Goal: Task Accomplishment & Management: Manage account settings

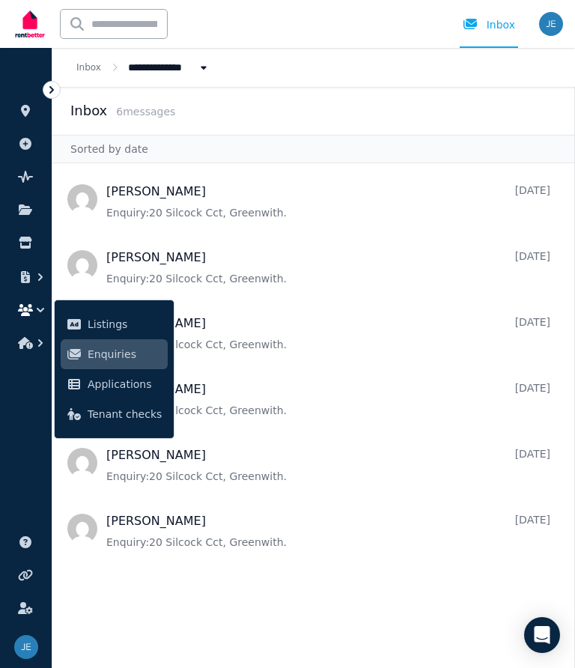
click at [111, 320] on span "Listings" at bounding box center [125, 324] width 74 height 18
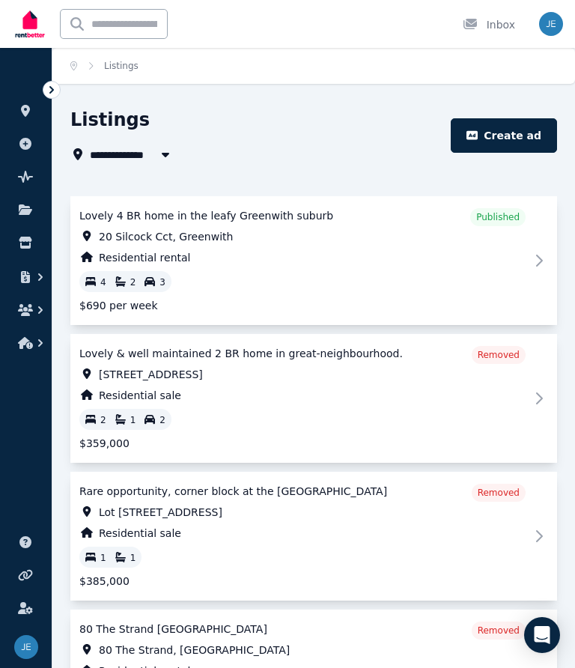
click at [164, 243] on span "20 Silcock Cct, Greenwith" at bounding box center [166, 236] width 134 height 15
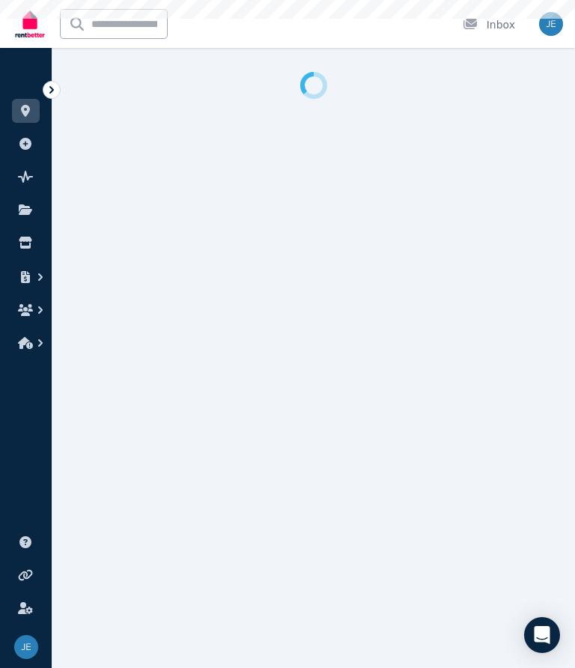
select select "**********"
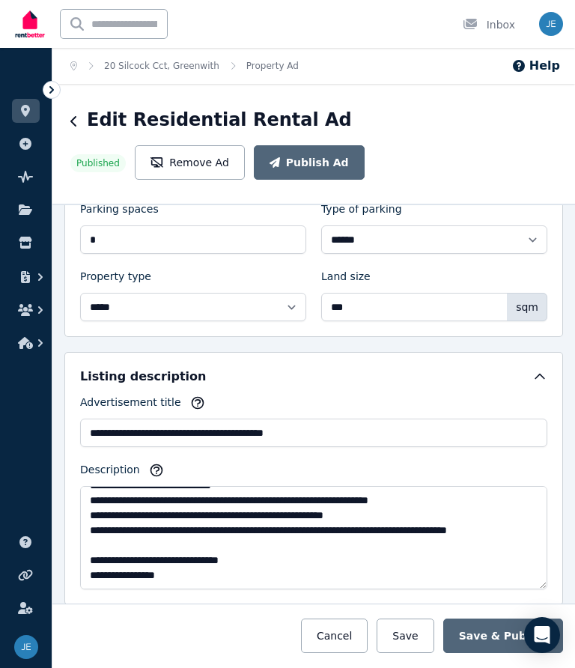
scroll to position [195, 0]
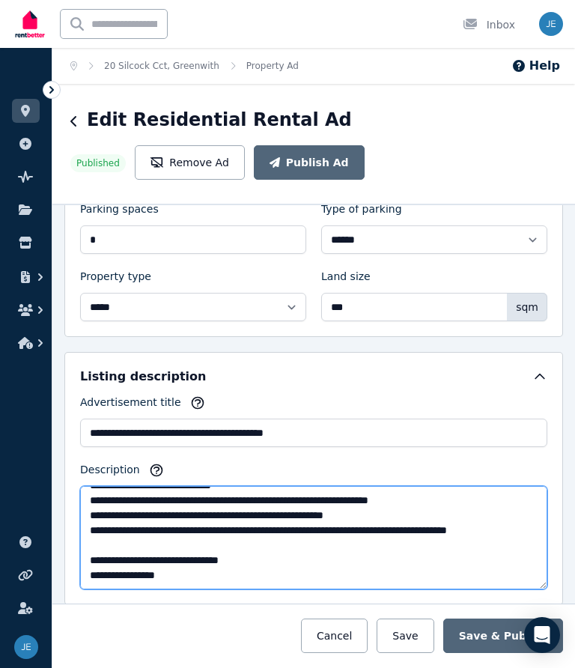
click at [301, 564] on textarea "Description" at bounding box center [313, 537] width 467 height 103
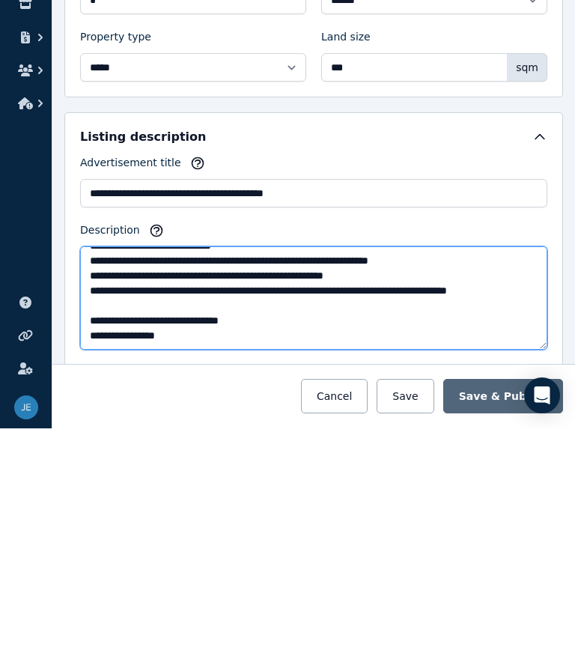
click at [208, 486] on textarea "Description" at bounding box center [313, 537] width 467 height 103
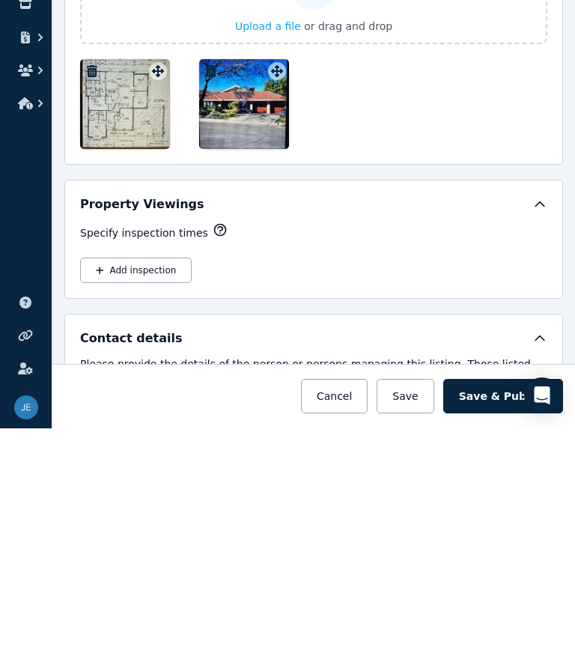
scroll to position [2396, 0]
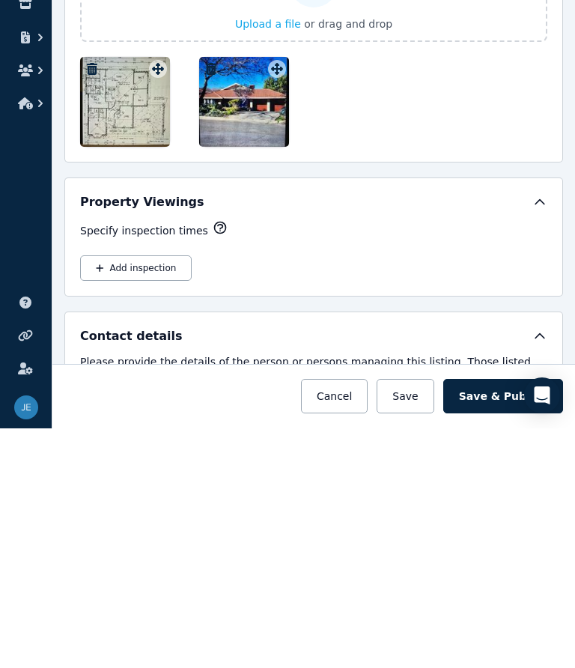
type textarea "**********"
click at [288, 495] on div "Add inspection" at bounding box center [313, 507] width 467 height 25
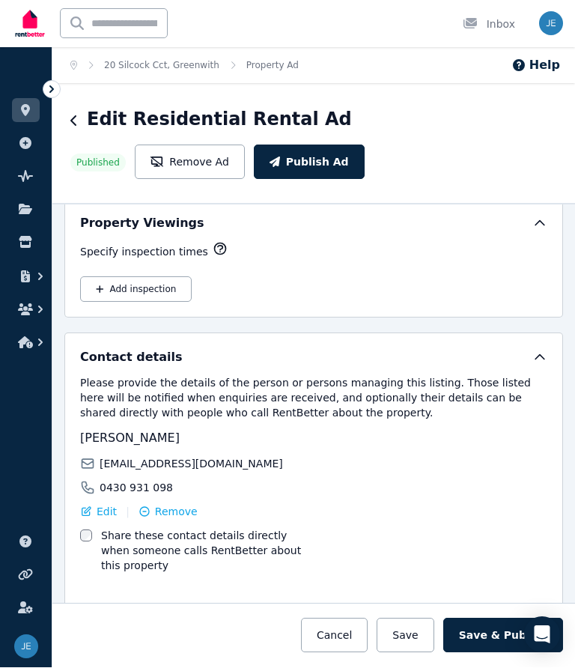
scroll to position [2613, 0]
click at [109, 278] on button "Add inspection" at bounding box center [136, 290] width 112 height 25
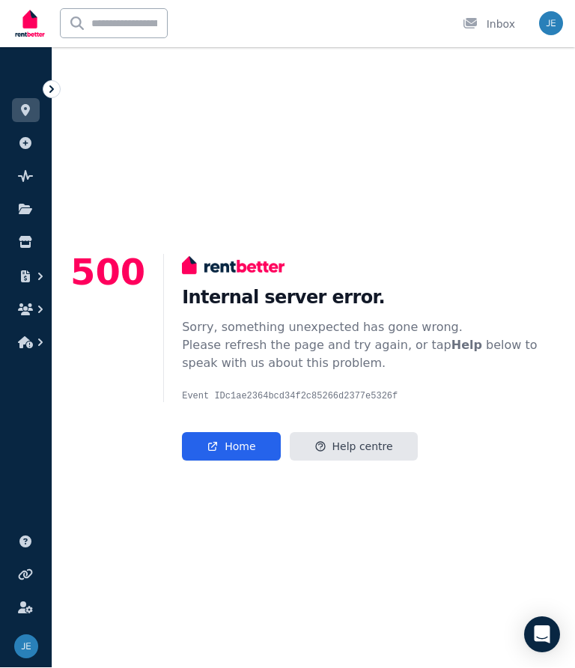
scroll to position [59, 0]
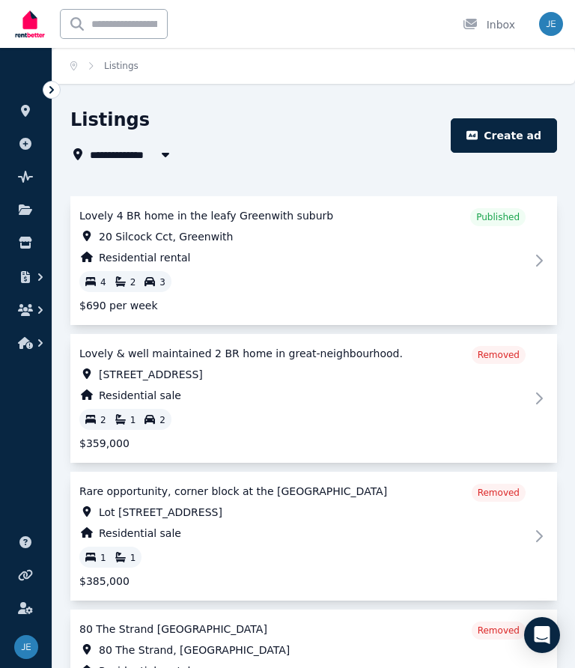
click at [203, 237] on span "20 Silcock Cct, Greenwith" at bounding box center [166, 236] width 134 height 15
select select "**********"
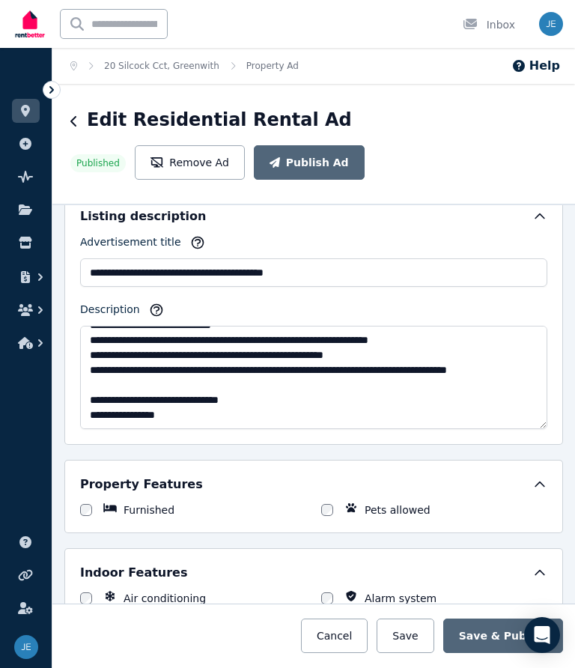
scroll to position [195, 0]
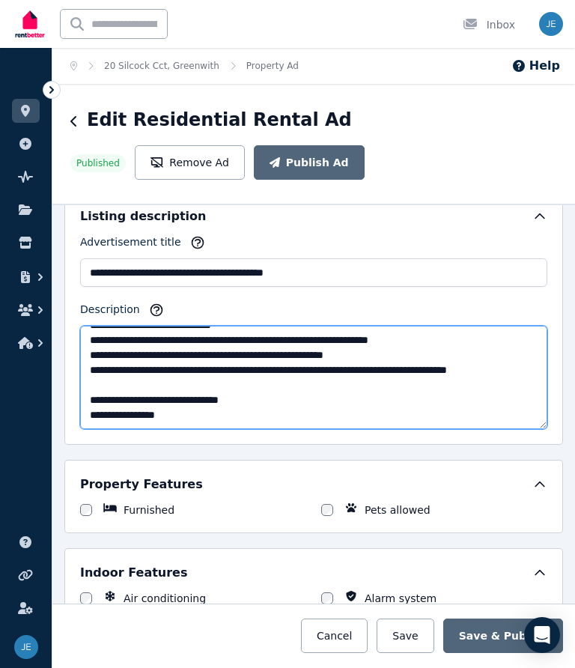
click at [220, 418] on textarea "Description" at bounding box center [313, 377] width 467 height 103
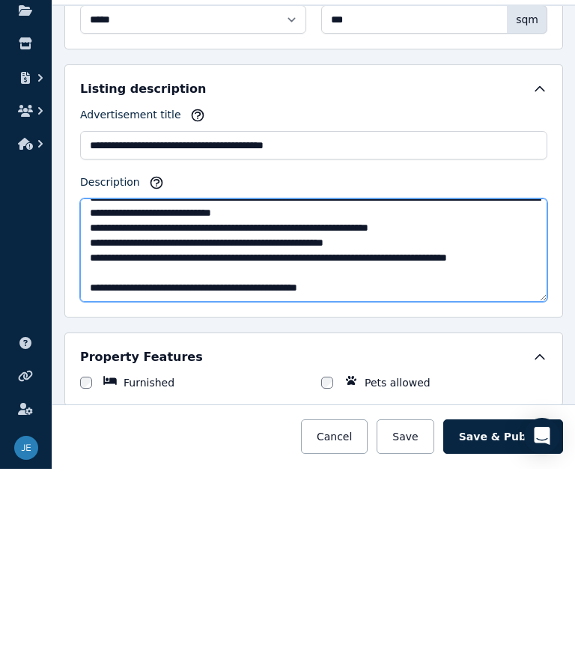
scroll to position [794, 0]
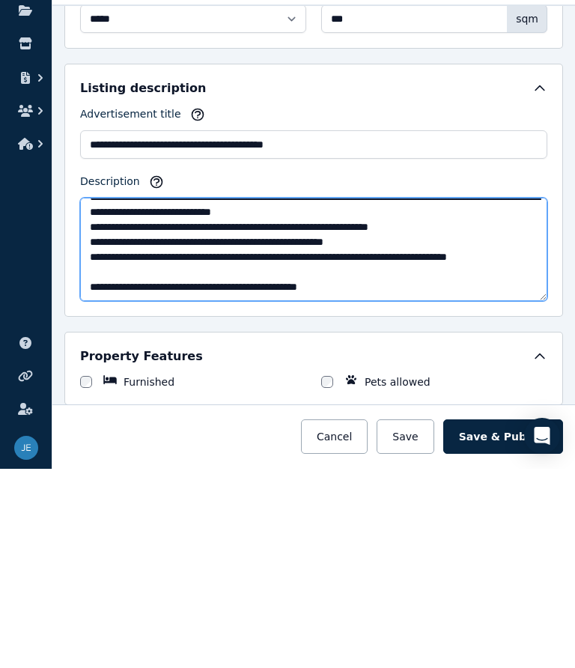
click at [253, 397] on textarea "Description" at bounding box center [313, 448] width 467 height 103
click at [305, 397] on textarea "Description" at bounding box center [313, 448] width 467 height 103
click at [356, 397] on textarea "Description" at bounding box center [313, 448] width 467 height 103
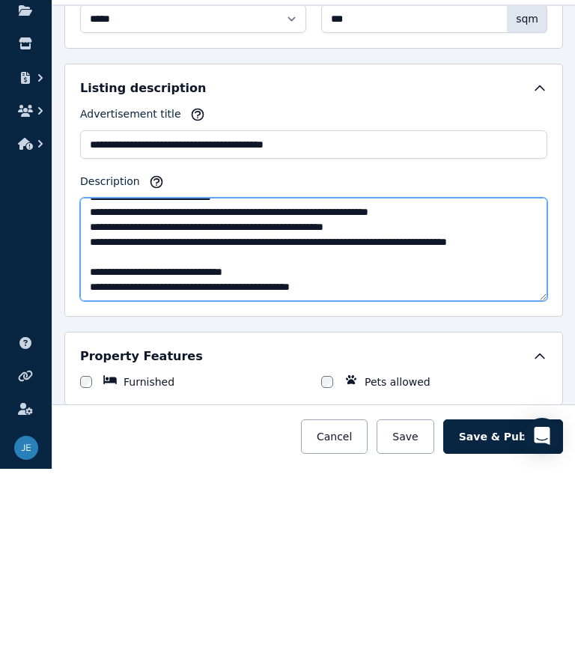
click at [189, 397] on textarea "Description" at bounding box center [313, 448] width 467 height 103
click at [350, 397] on textarea "Description" at bounding box center [313, 448] width 467 height 103
click at [204, 397] on textarea "Description" at bounding box center [313, 448] width 467 height 103
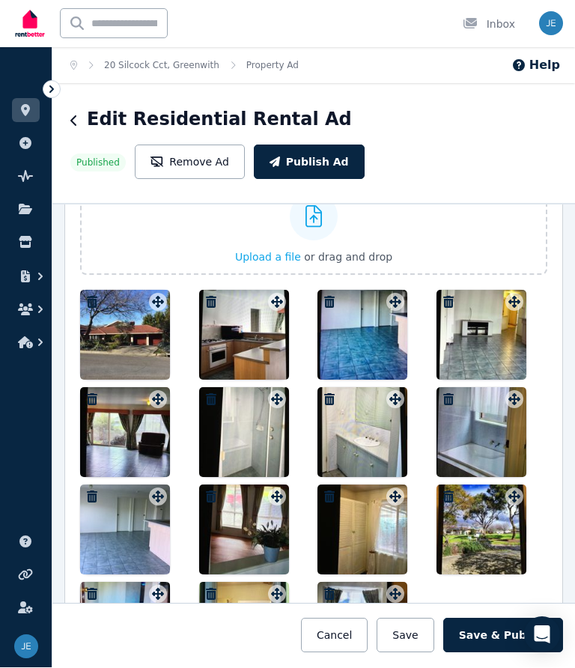
scroll to position [1868, 0]
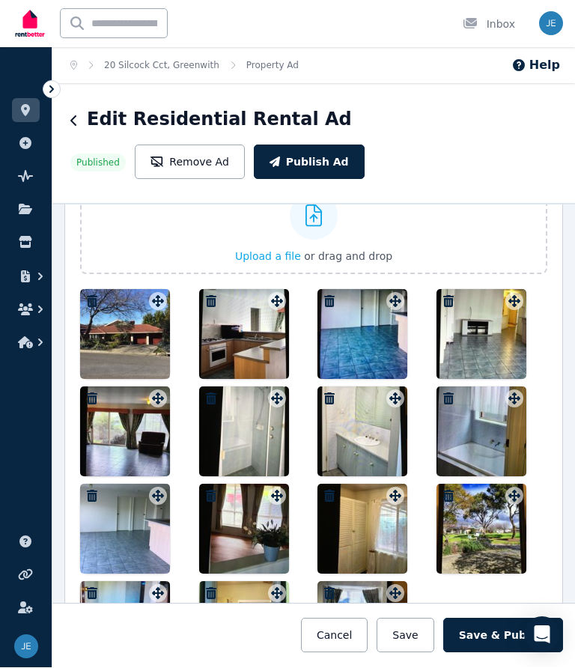
click at [328, 296] on icon "button" at bounding box center [329, 302] width 10 height 12
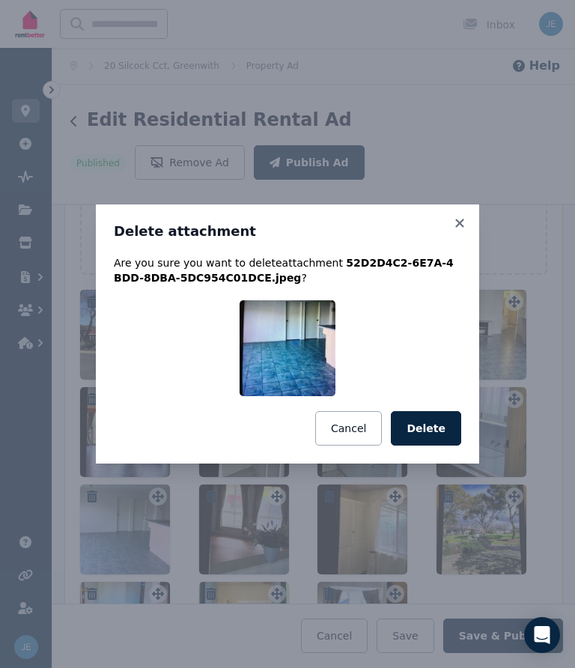
click at [448, 423] on button "Delete" at bounding box center [426, 428] width 70 height 34
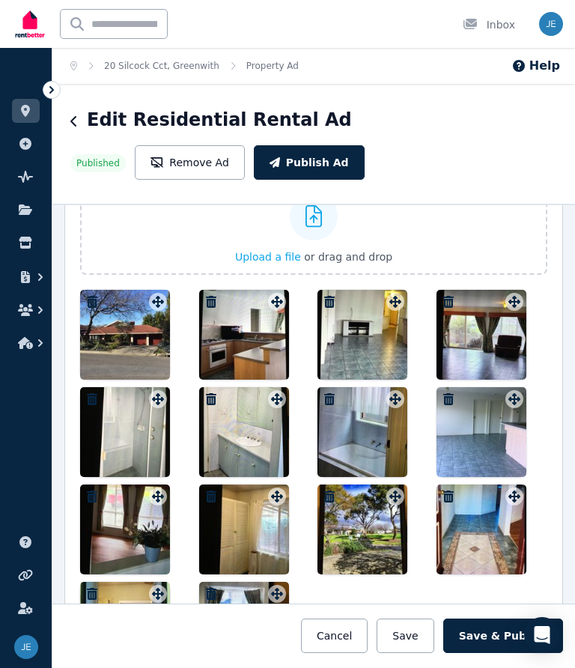
click at [531, 145] on div "Edit Residential Rental Ad Published Remove Ad Publish Ad" at bounding box center [313, 144] width 523 height 120
click at [508, 637] on button "Save & Publish" at bounding box center [503, 635] width 120 height 34
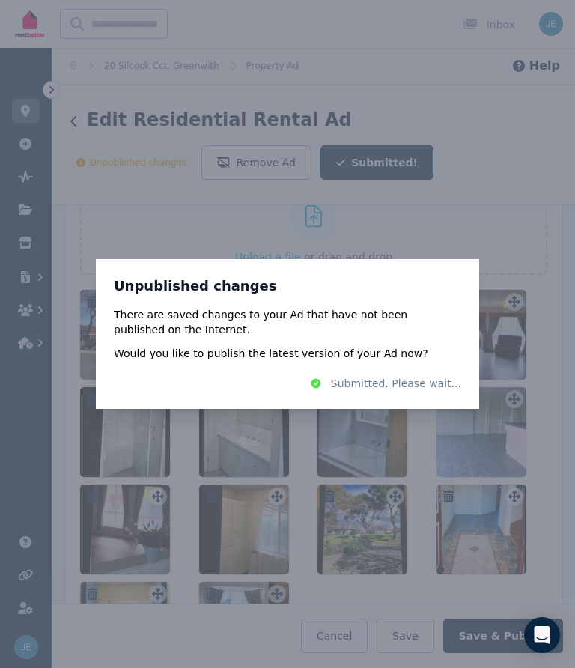
scroll to position [0, 0]
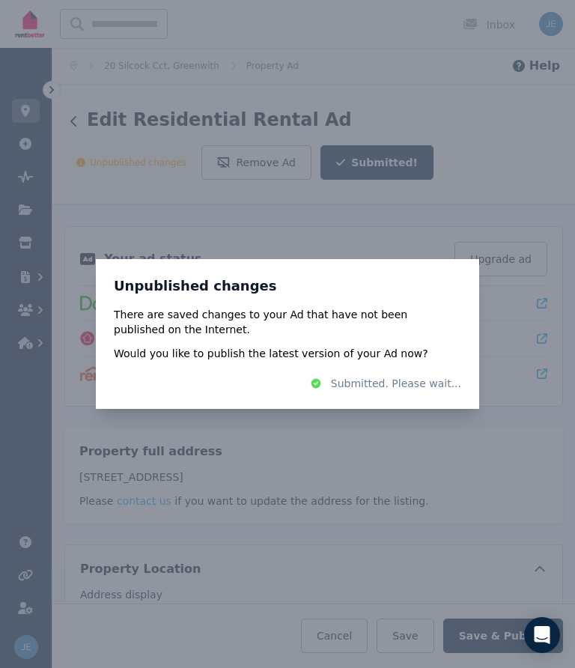
click at [357, 389] on span "Submitted. Please wait..." at bounding box center [396, 383] width 130 height 15
click at [434, 388] on span "Submitted. Please wait..." at bounding box center [396, 383] width 130 height 15
type textarea "**********"
click at [442, 359] on div "There are saved changes to your Ad that have not been published on the Internet…" at bounding box center [287, 334] width 347 height 54
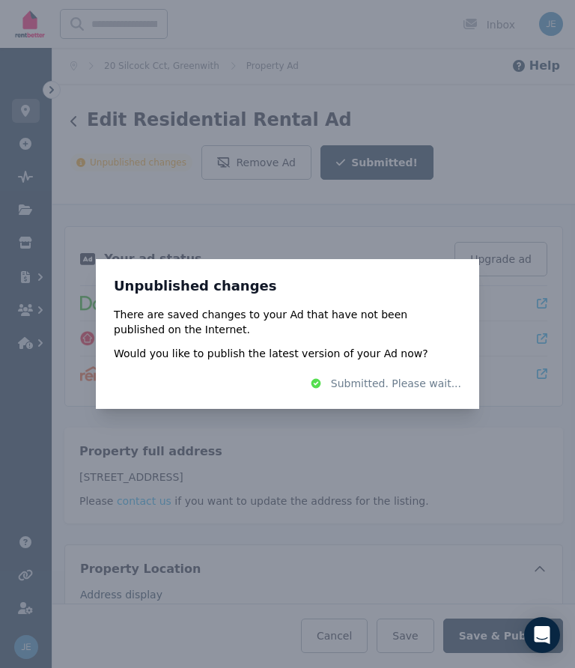
click at [547, 631] on icon "Open Intercom Messenger" at bounding box center [543, 635] width 16 height 18
click at [550, 624] on div "Open Intercom Messenger" at bounding box center [542, 635] width 36 height 36
click at [546, 635] on icon "Open Intercom Messenger" at bounding box center [543, 635] width 16 height 18
click at [376, 389] on span "Submitted. Please wait..." at bounding box center [396, 383] width 130 height 15
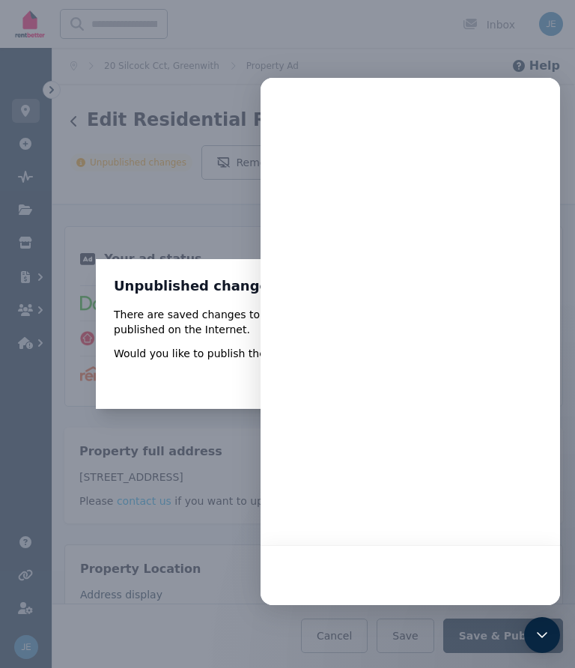
click at [372, 385] on span "Submitted. Please wait..." at bounding box center [396, 383] width 130 height 15
click at [547, 645] on div "Open Intercom Messenger" at bounding box center [542, 635] width 36 height 36
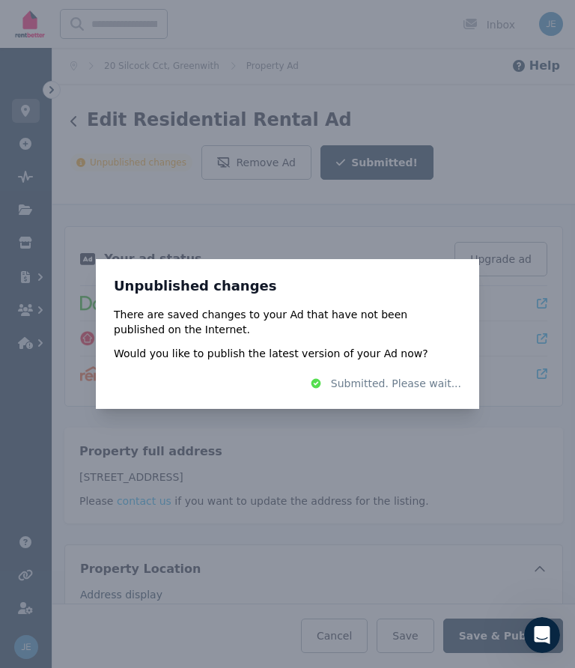
click at [333, 383] on div "Submitted. Please wait..." at bounding box center [287, 383] width 347 height 15
click at [402, 377] on span "Submitted. Please wait..." at bounding box center [396, 383] width 130 height 15
click at [419, 335] on p "There are saved changes to your Ad that have not been published on the Internet." at bounding box center [287, 322] width 347 height 30
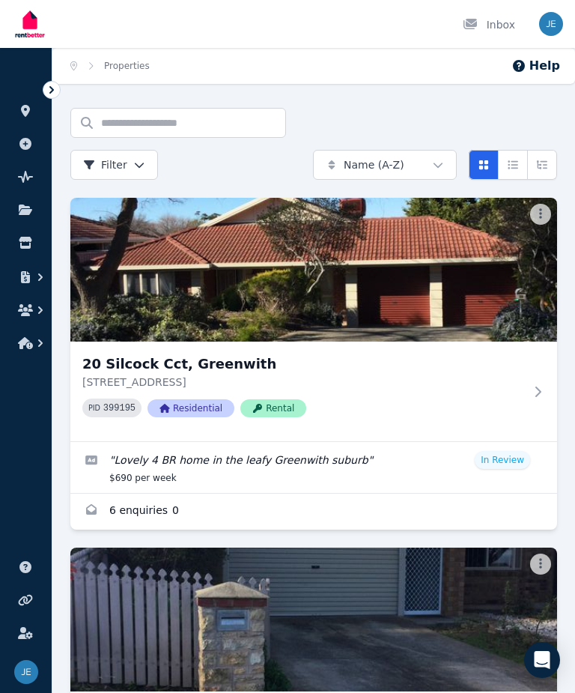
click at [31, 313] on icon "button" at bounding box center [25, 310] width 15 height 12
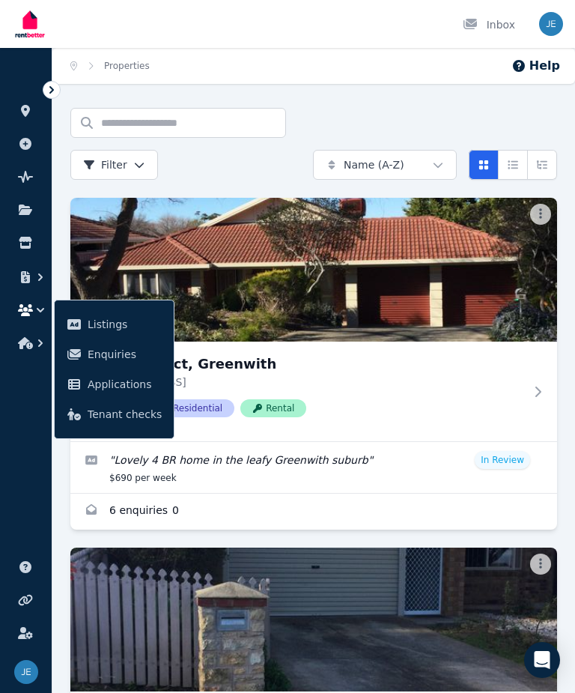
click at [118, 322] on span "Listings" at bounding box center [125, 324] width 74 height 18
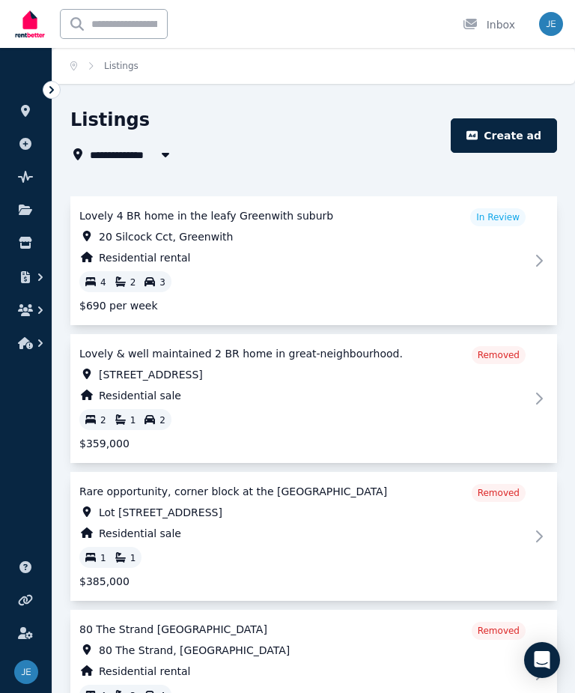
click at [190, 230] on span "20 Silcock Cct, Greenwith" at bounding box center [166, 236] width 134 height 15
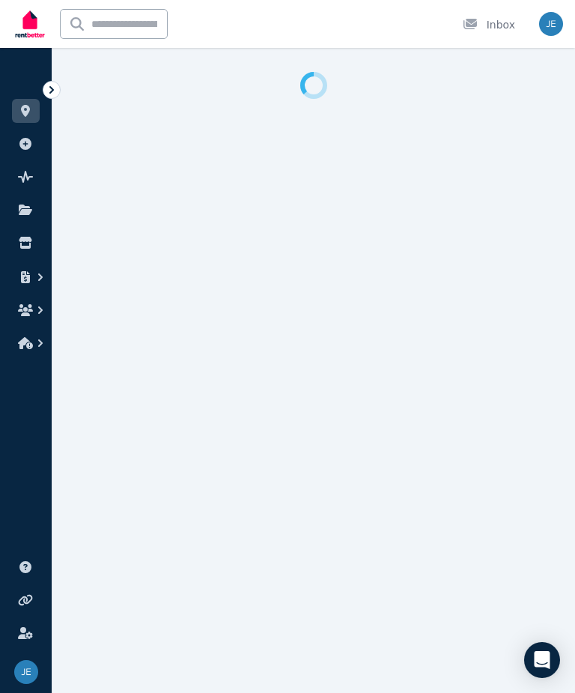
select select "**********"
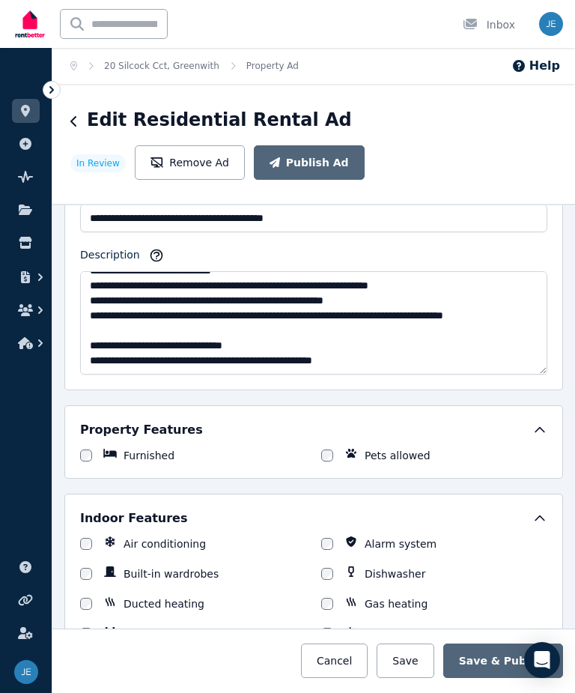
scroll to position [195, 0]
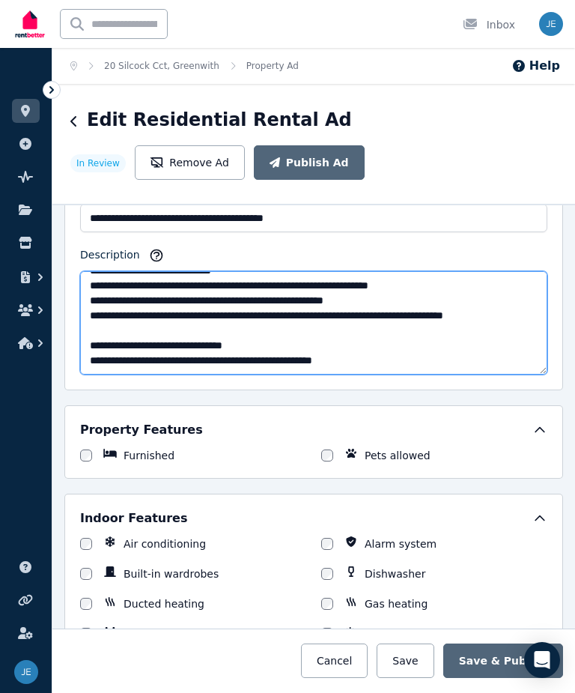
click at [422, 282] on textarea "Description" at bounding box center [313, 322] width 467 height 103
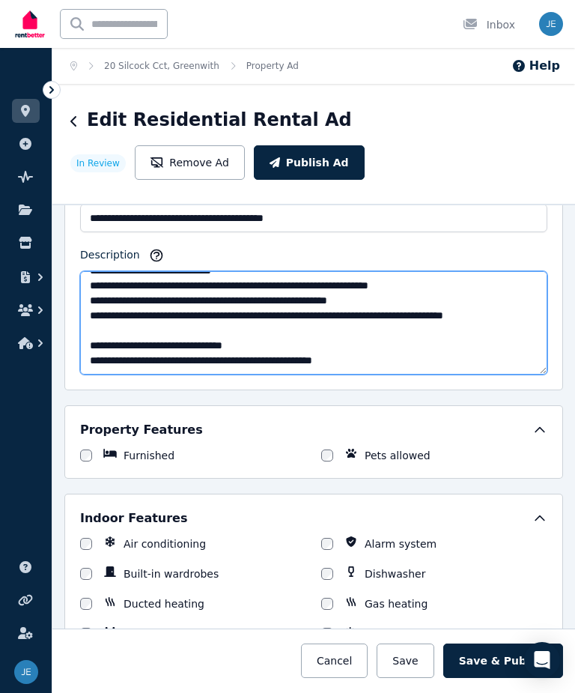
click at [427, 284] on textarea "Description" at bounding box center [313, 322] width 467 height 103
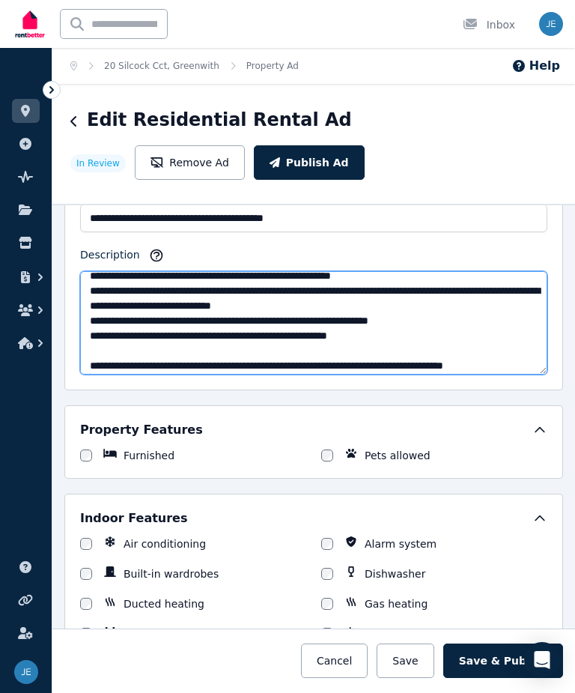
scroll to position [160, 0]
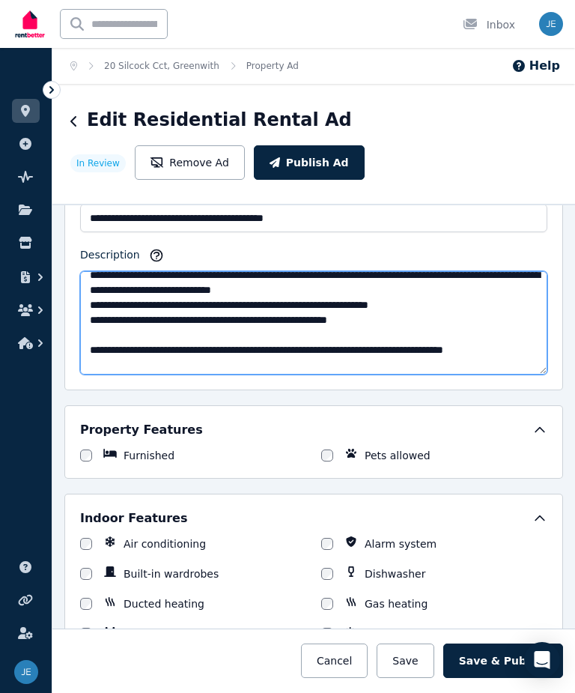
click at [374, 305] on textarea "Description" at bounding box center [313, 322] width 467 height 103
click at [491, 301] on textarea "Description" at bounding box center [313, 322] width 467 height 103
click at [178, 302] on textarea "Description" at bounding box center [313, 322] width 467 height 103
click at [542, 298] on textarea "Description" at bounding box center [313, 322] width 467 height 103
click at [535, 305] on textarea "Description" at bounding box center [313, 322] width 467 height 103
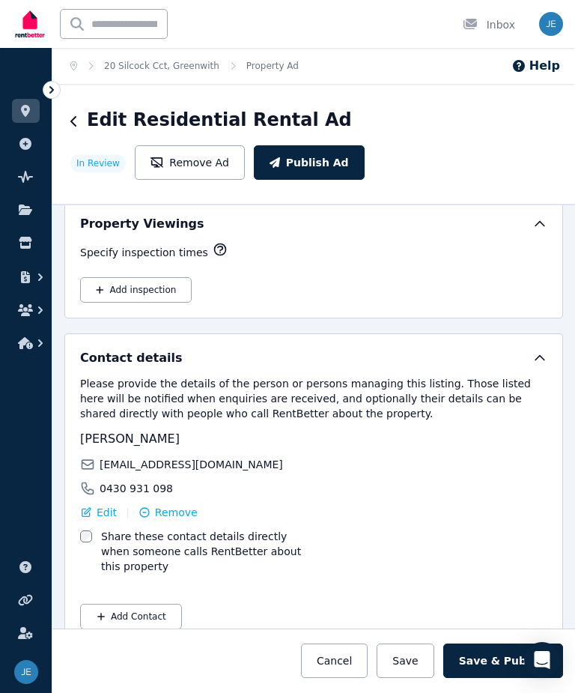
scroll to position [2613, 0]
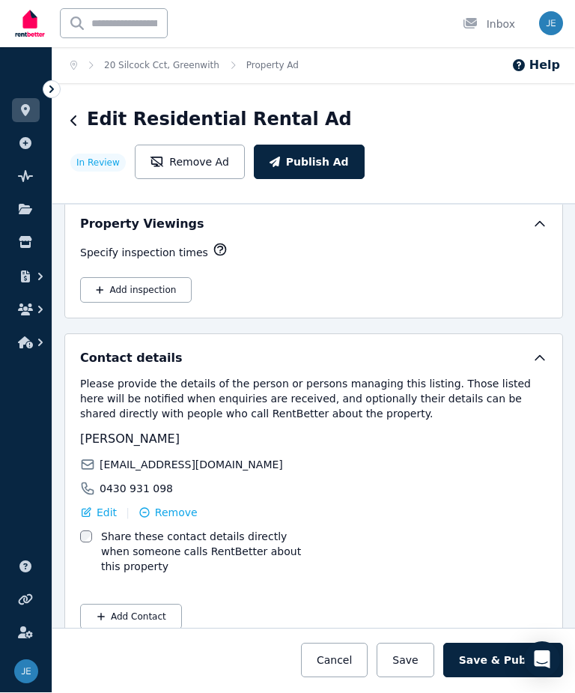
type textarea "**********"
click at [496, 678] on button "Save & Publish" at bounding box center [503, 660] width 120 height 34
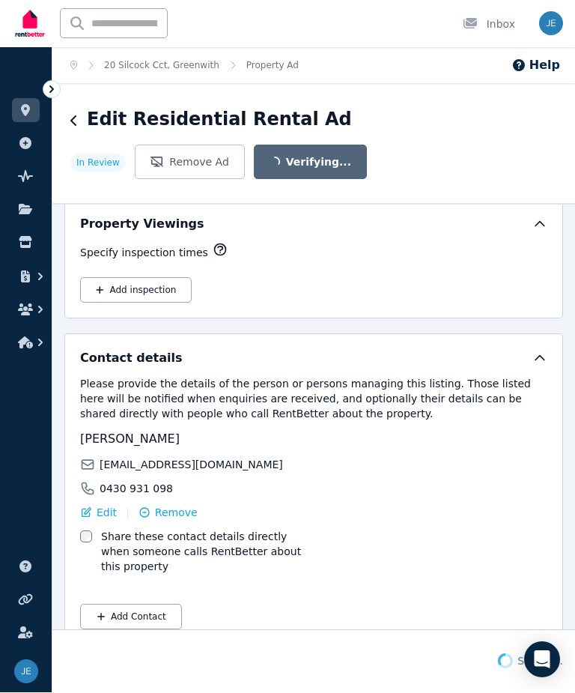
scroll to position [2612, 0]
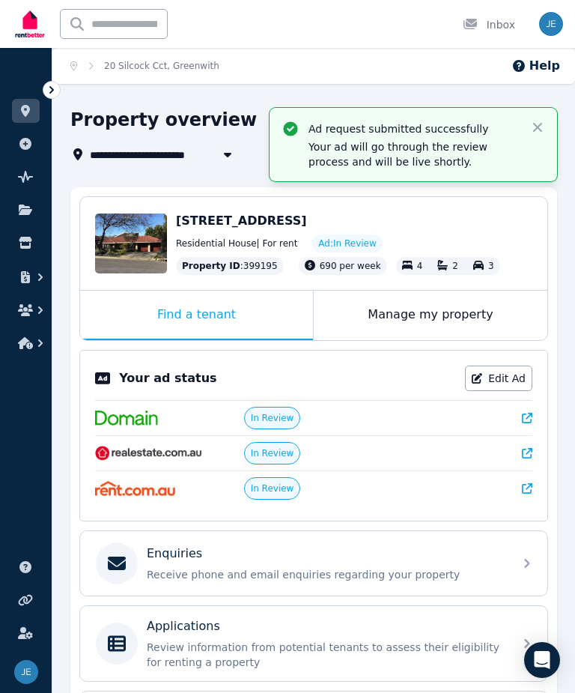
click at [526, 423] on icon at bounding box center [527, 418] width 10 height 10
click at [195, 595] on div "Enquiries Receive phone and email enquiries regarding your property" at bounding box center [313, 563] width 467 height 64
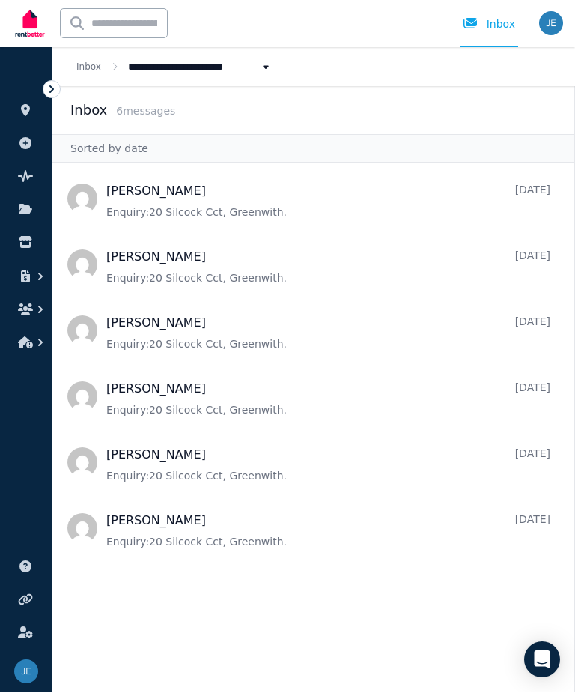
scroll to position [1, 0]
click at [270, 514] on span "Message list" at bounding box center [313, 529] width 522 height 60
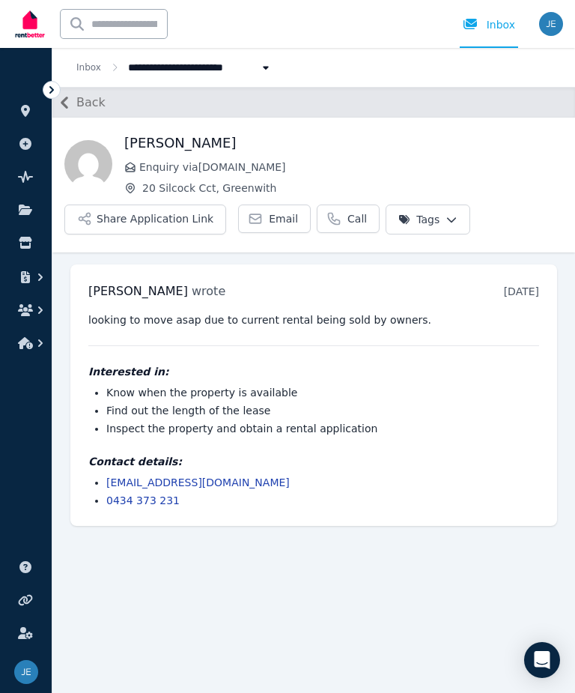
click at [504, 21] on div "Inbox" at bounding box center [489, 24] width 52 height 15
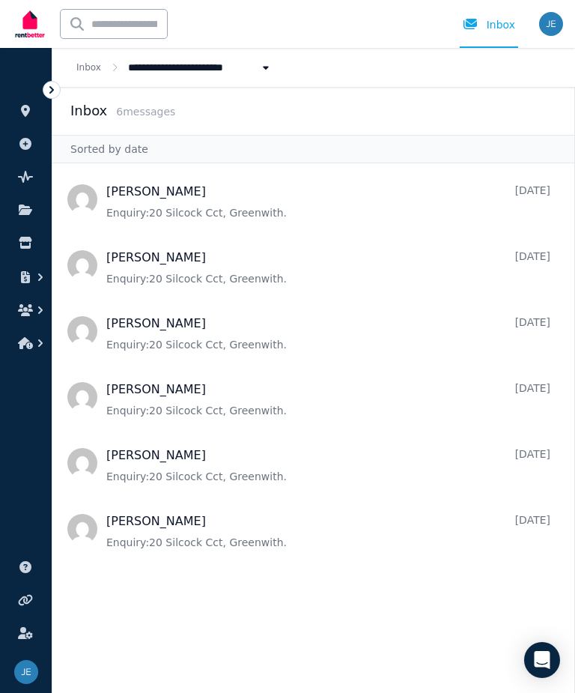
click at [190, 649] on nav "[PERSON_NAME] [DATE] Enquiry: [STREET_ADDRESS] . [PERSON_NAME] [DATE] Enquiry: …" at bounding box center [313, 427] width 522 height 529
click at [31, 306] on icon "button" at bounding box center [25, 310] width 15 height 12
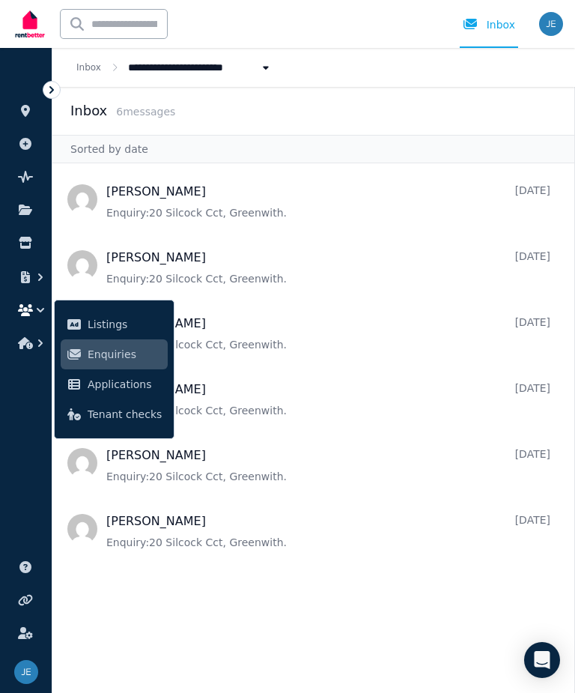
click at [125, 323] on span "Listings" at bounding box center [125, 324] width 74 height 18
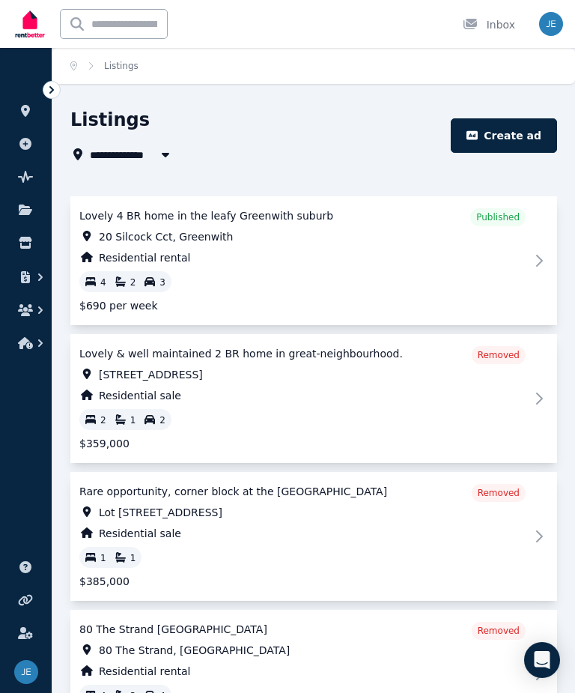
click at [146, 222] on span "Lovely 4 BR home in the leafy Greenwith suburb" at bounding box center [272, 215] width 386 height 15
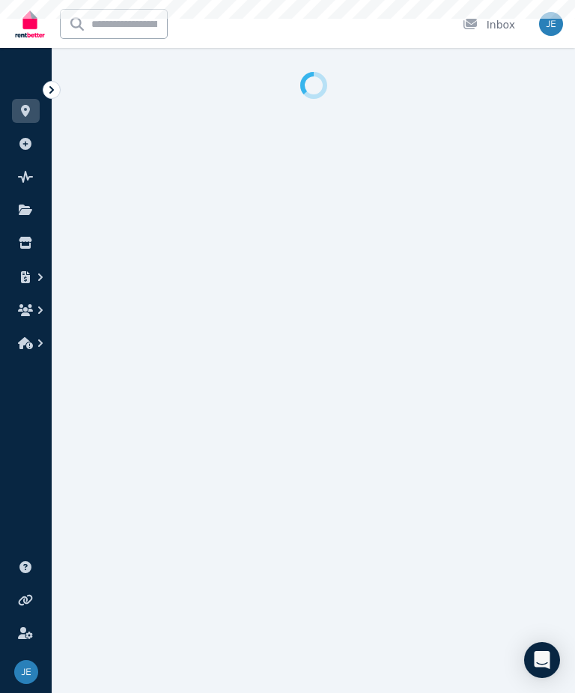
select select "**********"
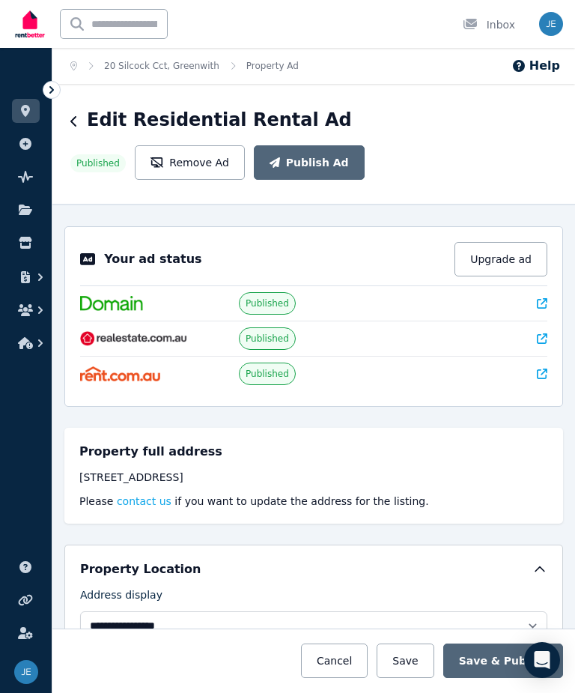
click at [556, 304] on div "Your ad status Upgrade ad Published Published Published" at bounding box center [313, 316] width 499 height 180
click at [546, 305] on icon at bounding box center [542, 303] width 10 height 10
